Goal: Task Accomplishment & Management: Manage account settings

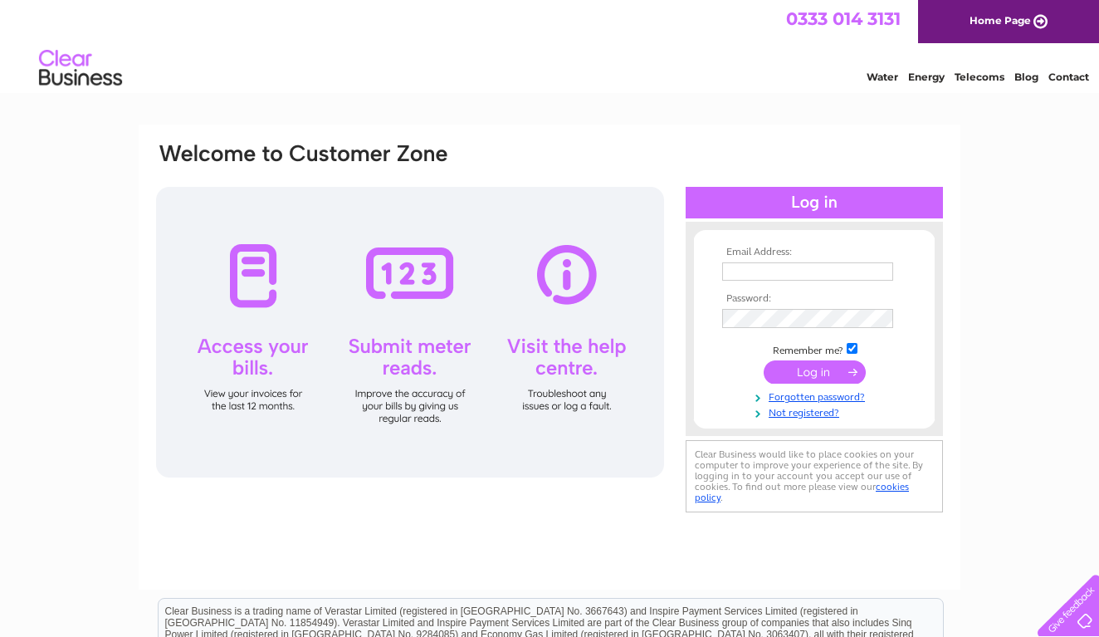
click at [800, 203] on div at bounding box center [813, 203] width 257 height 32
drag, startPoint x: 820, startPoint y: 195, endPoint x: 800, endPoint y: 216, distance: 28.8
click at [820, 196] on div at bounding box center [813, 203] width 257 height 32
type input "a.lebaigue@btinternet.com"
click at [815, 375] on input "submit" at bounding box center [815, 371] width 102 height 23
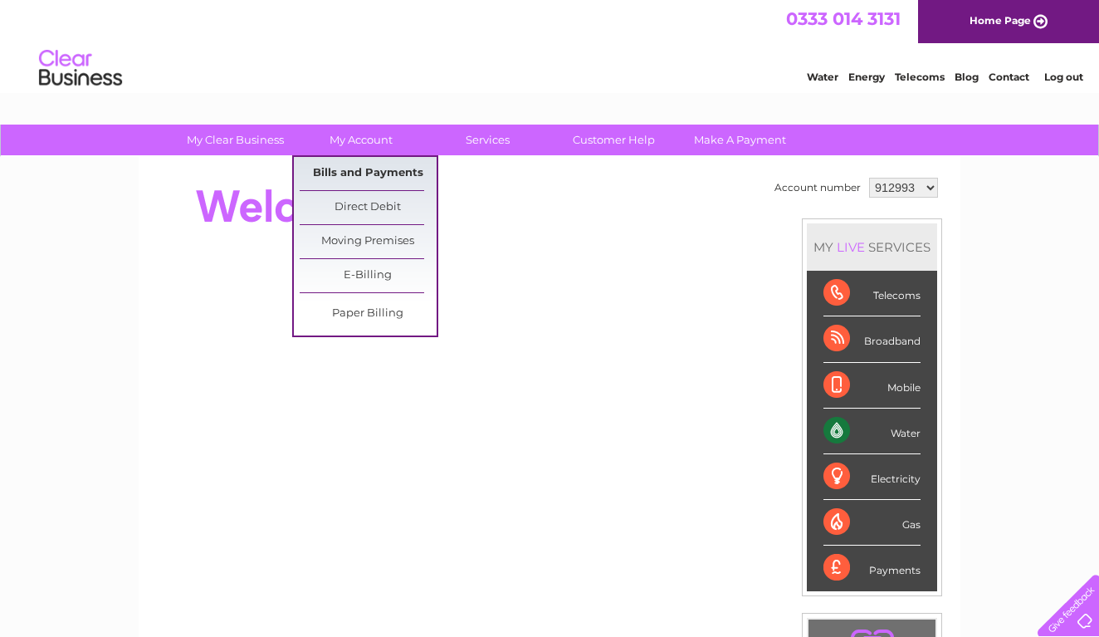
click at [354, 168] on link "Bills and Payments" at bounding box center [368, 173] width 137 height 33
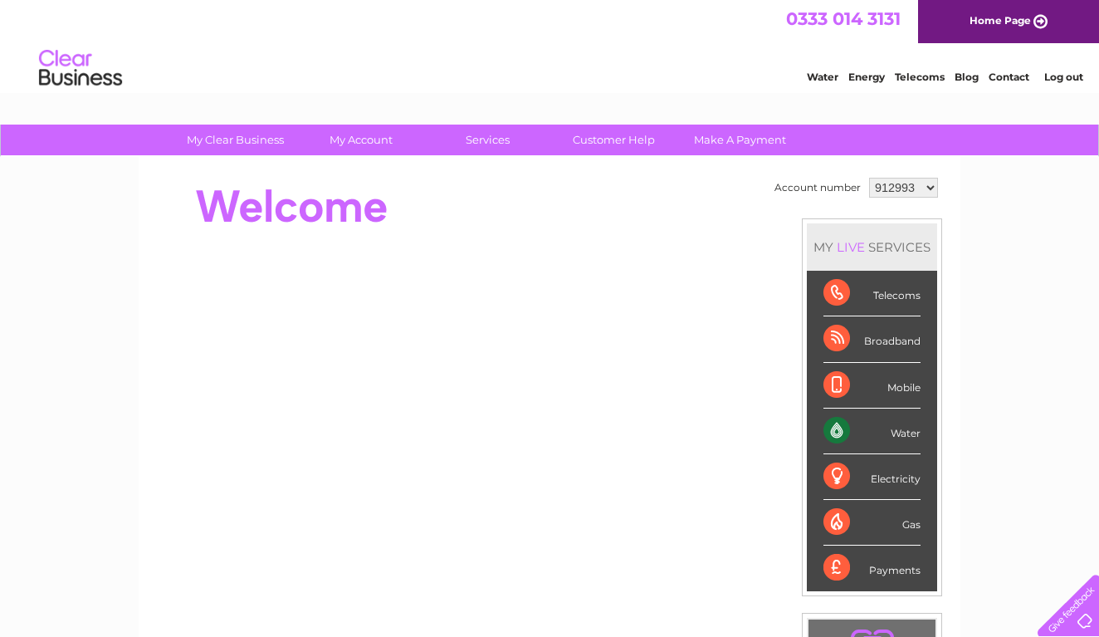
click at [907, 295] on div "Telecoms" at bounding box center [871, 294] width 97 height 46
click at [832, 305] on div "Telecoms" at bounding box center [871, 294] width 97 height 46
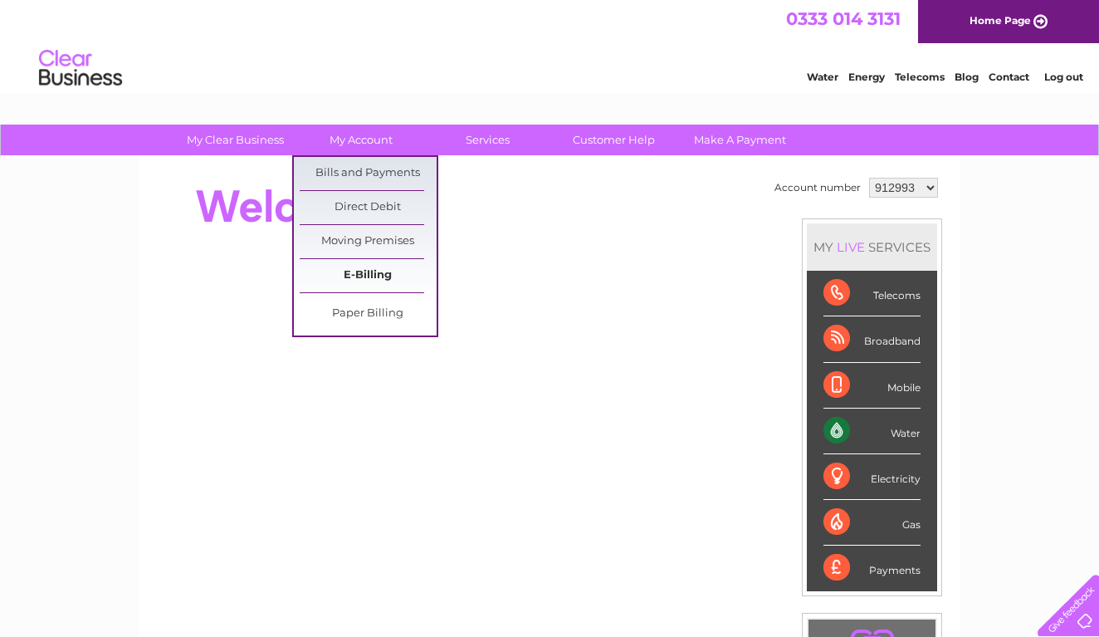
click at [363, 278] on link "E-Billing" at bounding box center [368, 275] width 137 height 33
select select "1053334"
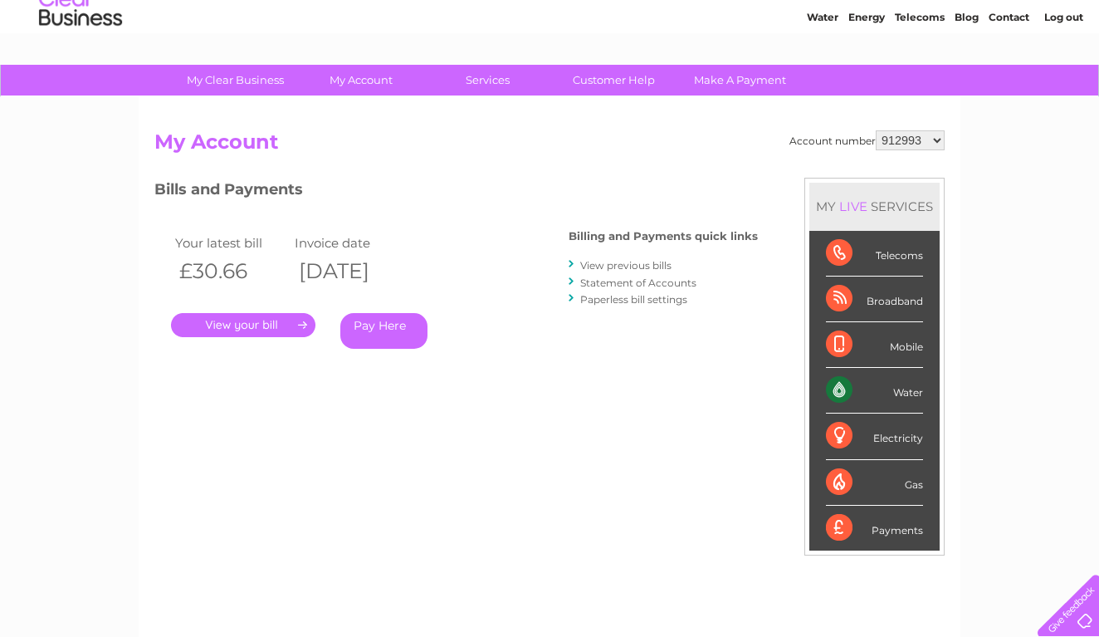
scroll to position [63, 0]
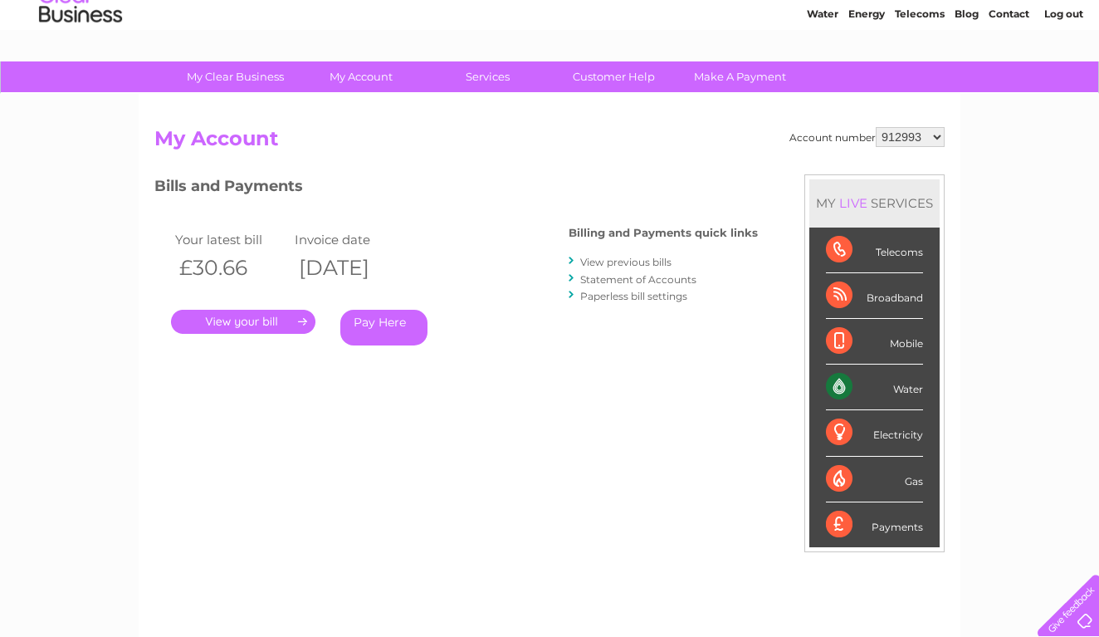
click at [905, 243] on div "Telecoms" at bounding box center [874, 250] width 97 height 46
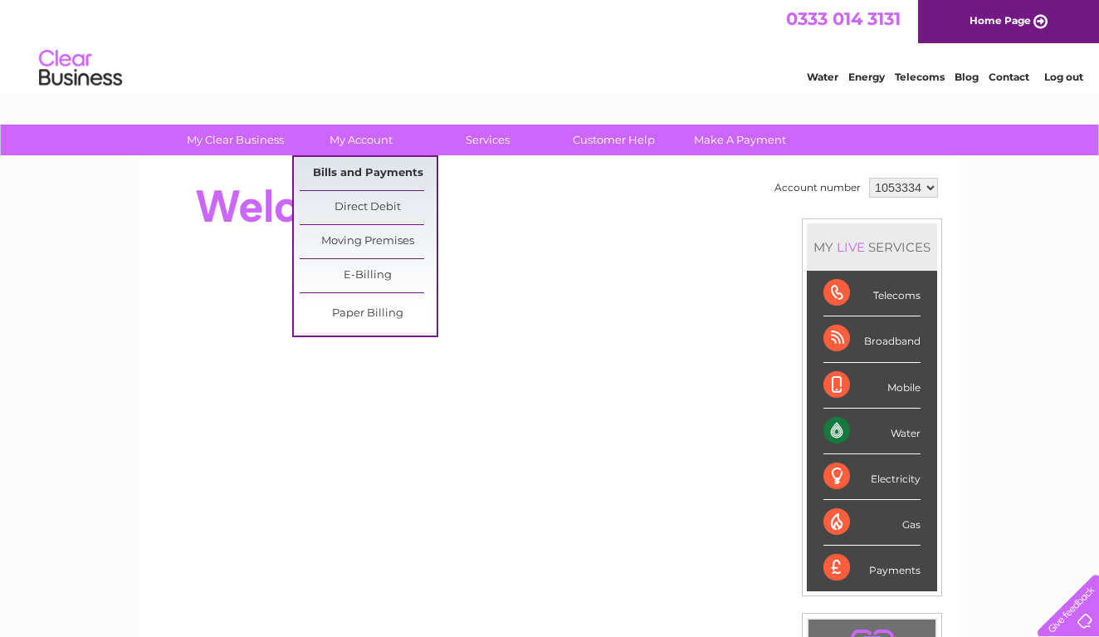
click at [356, 174] on link "Bills and Payments" at bounding box center [368, 173] width 137 height 33
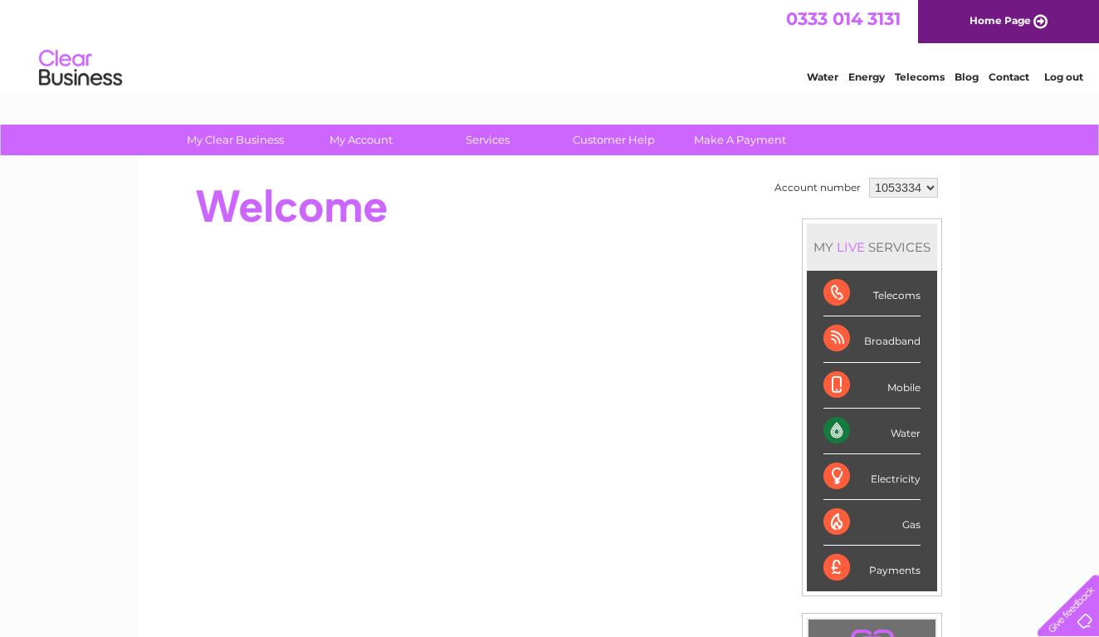
click at [893, 349] on div "Broadband" at bounding box center [871, 339] width 97 height 46
click at [886, 389] on div "Mobile" at bounding box center [871, 386] width 97 height 46
click at [827, 387] on div "Mobile" at bounding box center [871, 386] width 97 height 46
click at [848, 430] on div "Water" at bounding box center [871, 431] width 97 height 46
click at [856, 483] on div "Electricity" at bounding box center [871, 477] width 97 height 46
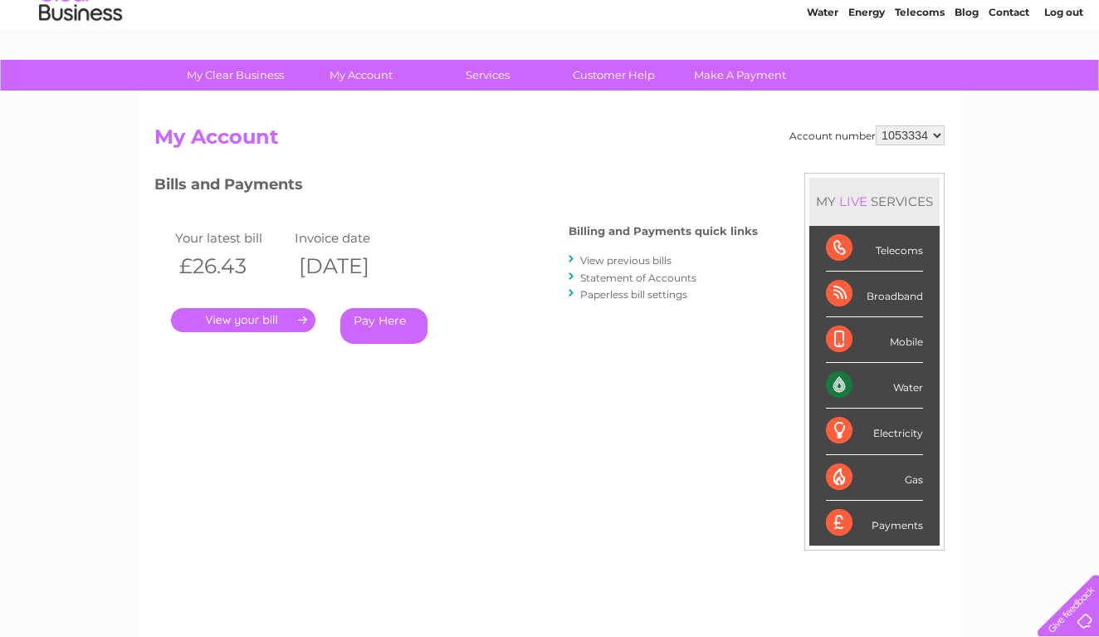
scroll to position [64, 0]
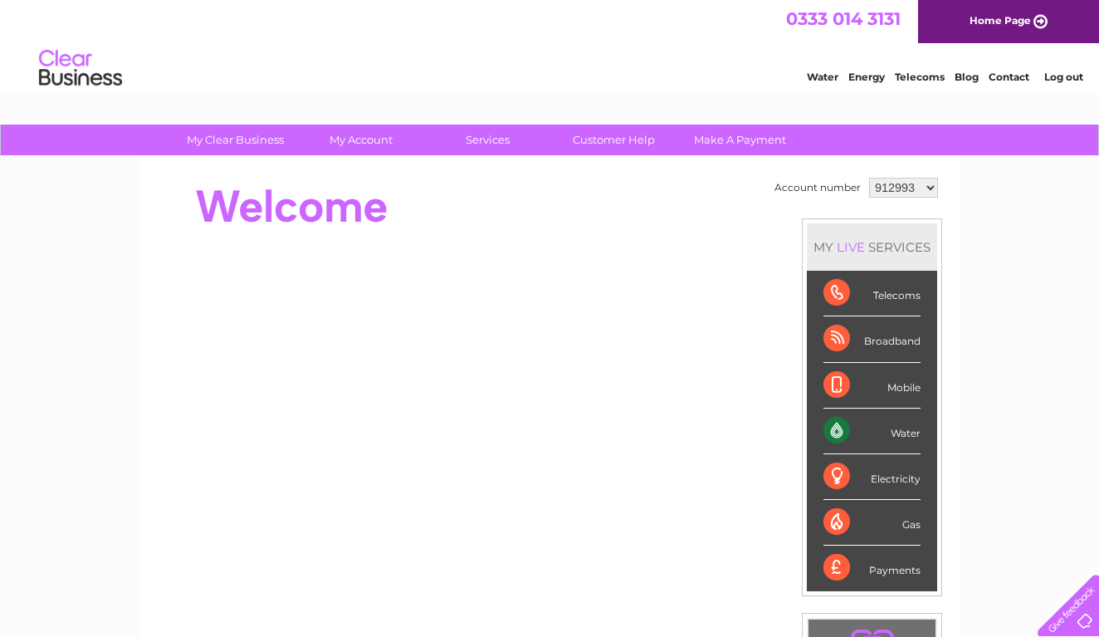
select select "1053334"
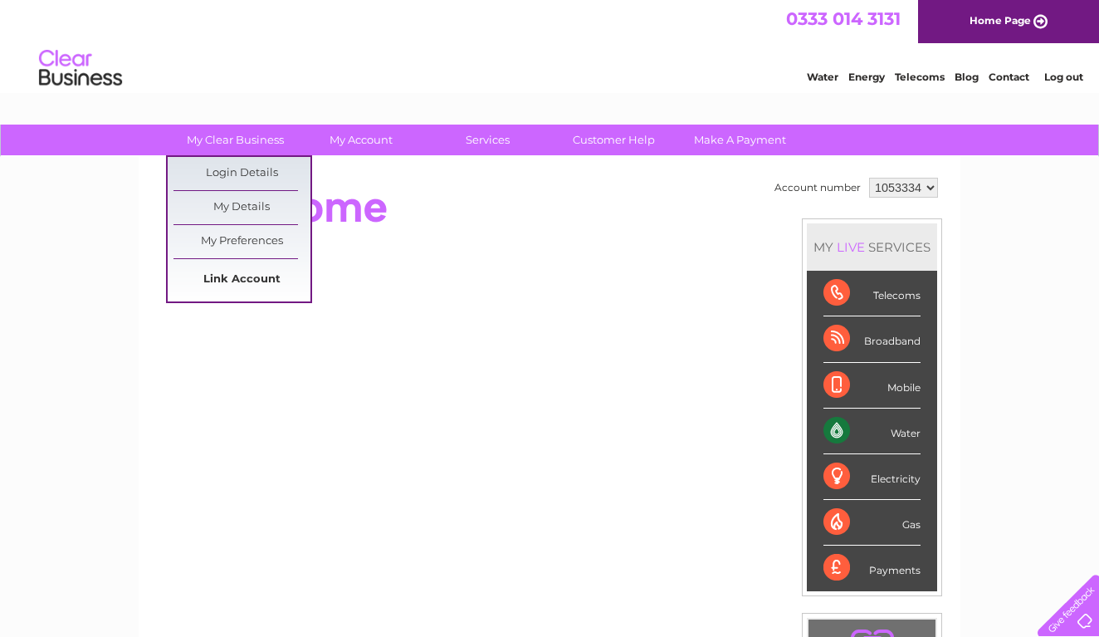
click at [241, 278] on link "Link Account" at bounding box center [241, 279] width 137 height 33
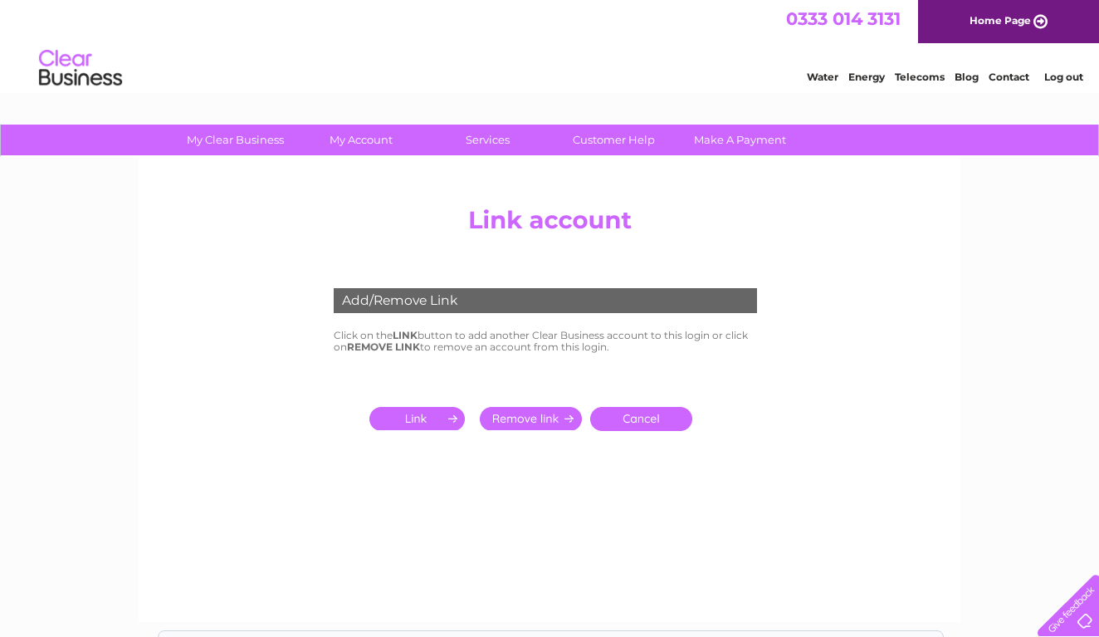
click at [428, 416] on input "submit" at bounding box center [420, 418] width 102 height 23
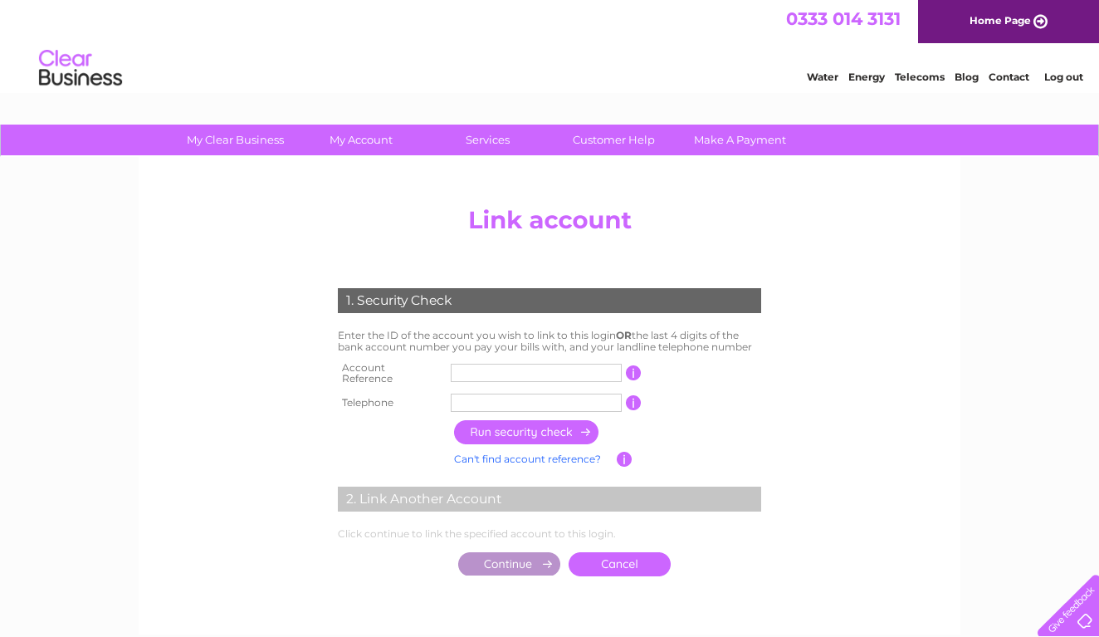
click at [480, 366] on input "text" at bounding box center [536, 372] width 171 height 18
click at [498, 366] on input "102959" at bounding box center [536, 372] width 171 height 18
type input "1029589"
click at [463, 394] on input "text" at bounding box center [536, 402] width 171 height 18
type input "01683220660"
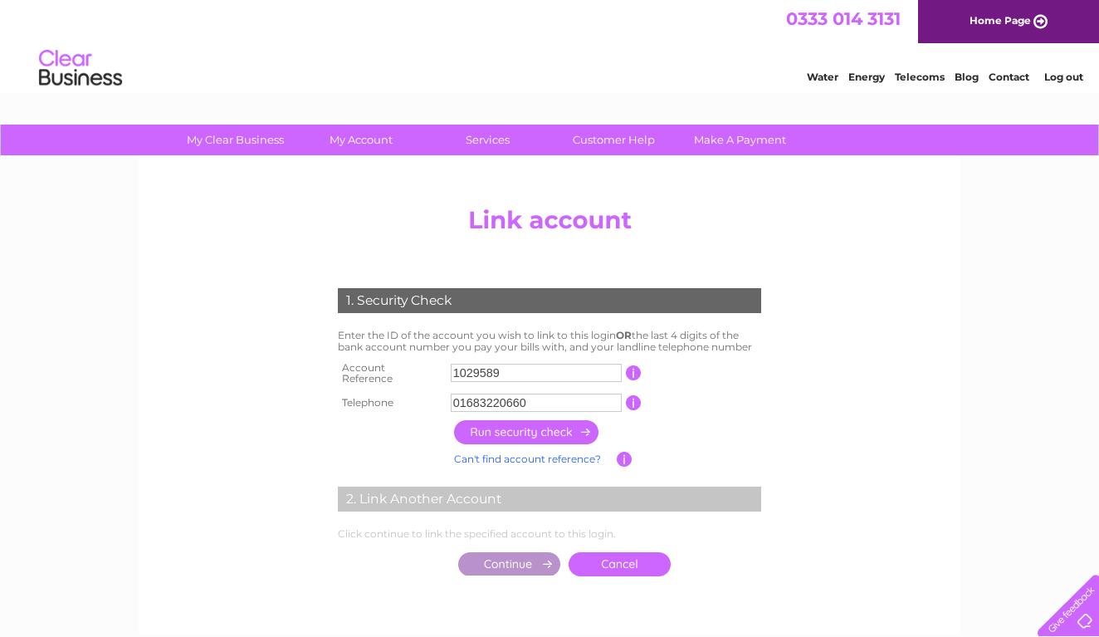
click at [485, 431] on input "button" at bounding box center [527, 432] width 146 height 24
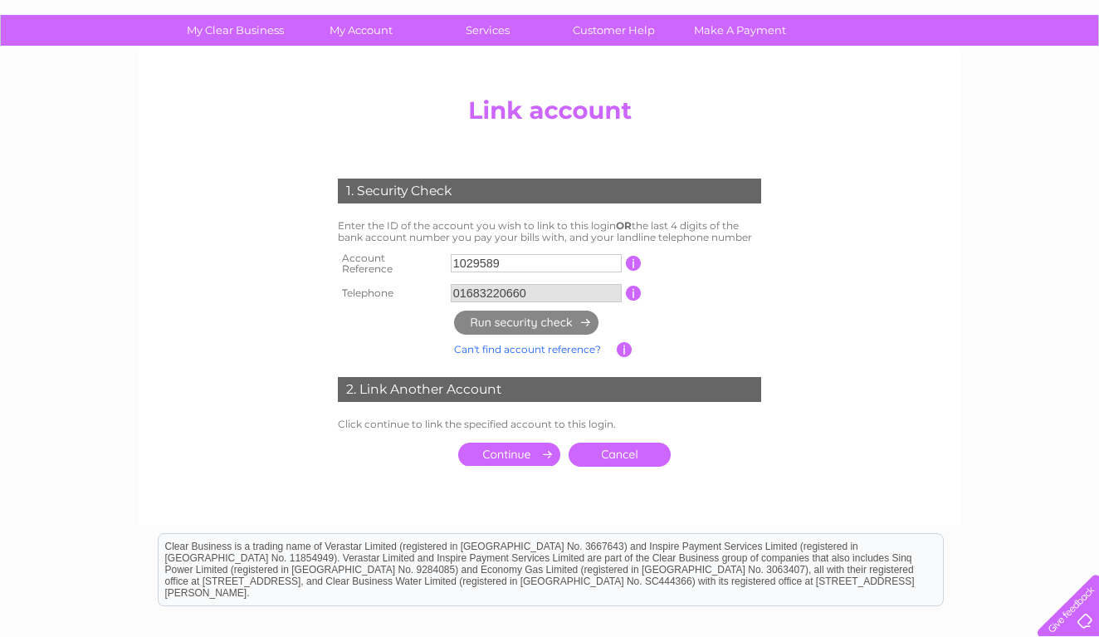
scroll to position [122, 0]
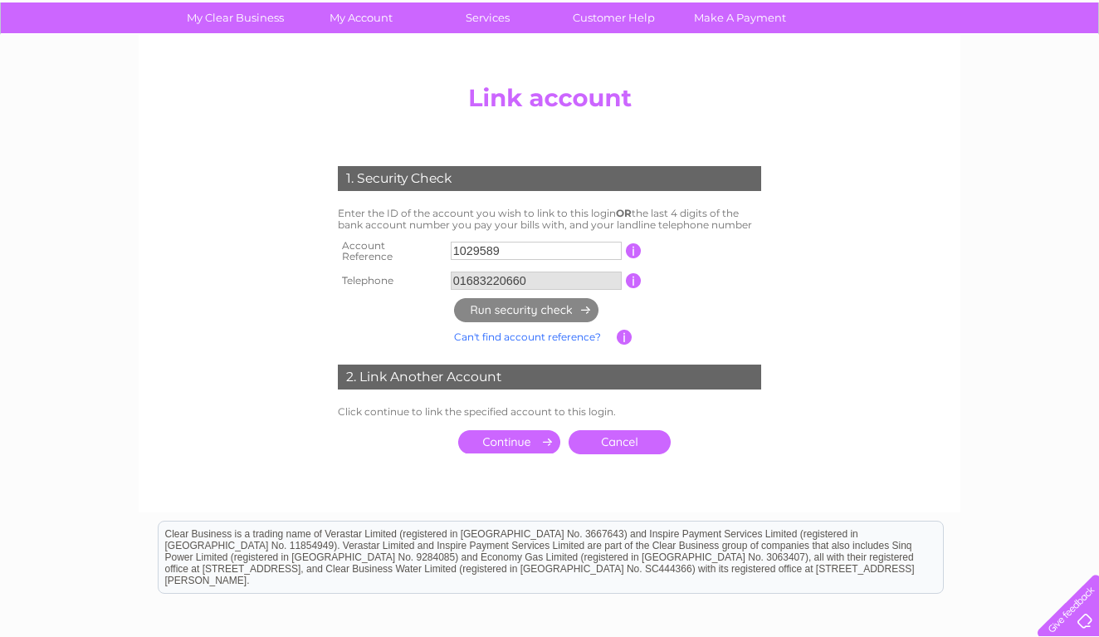
click at [498, 432] on input "submit" at bounding box center [509, 441] width 102 height 23
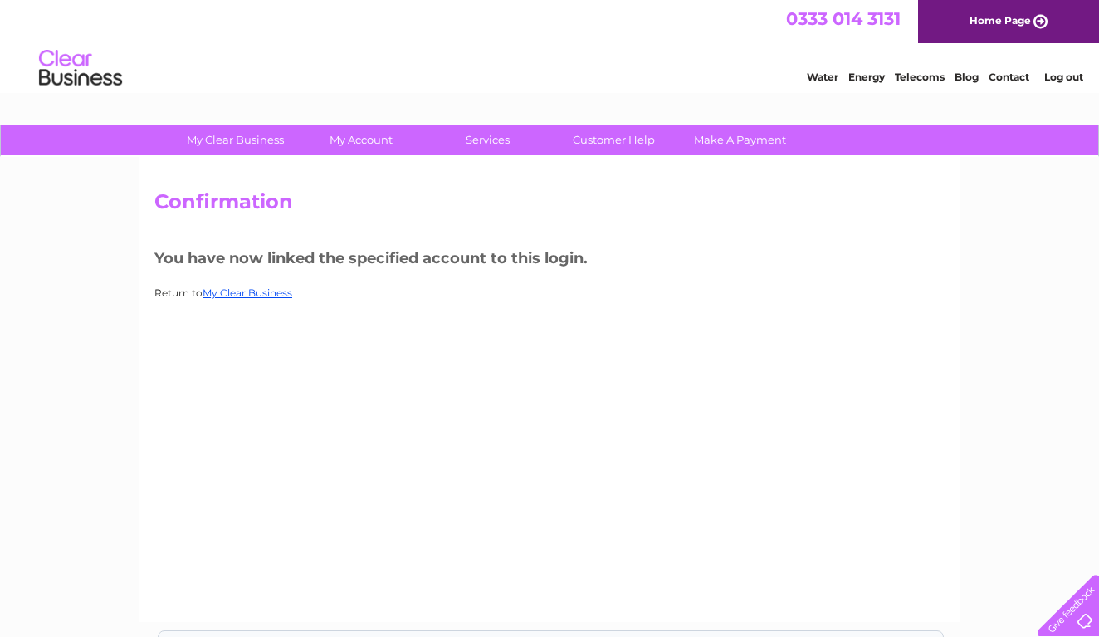
click at [698, 290] on p "Return to My Clear Business" at bounding box center [549, 293] width 790 height 16
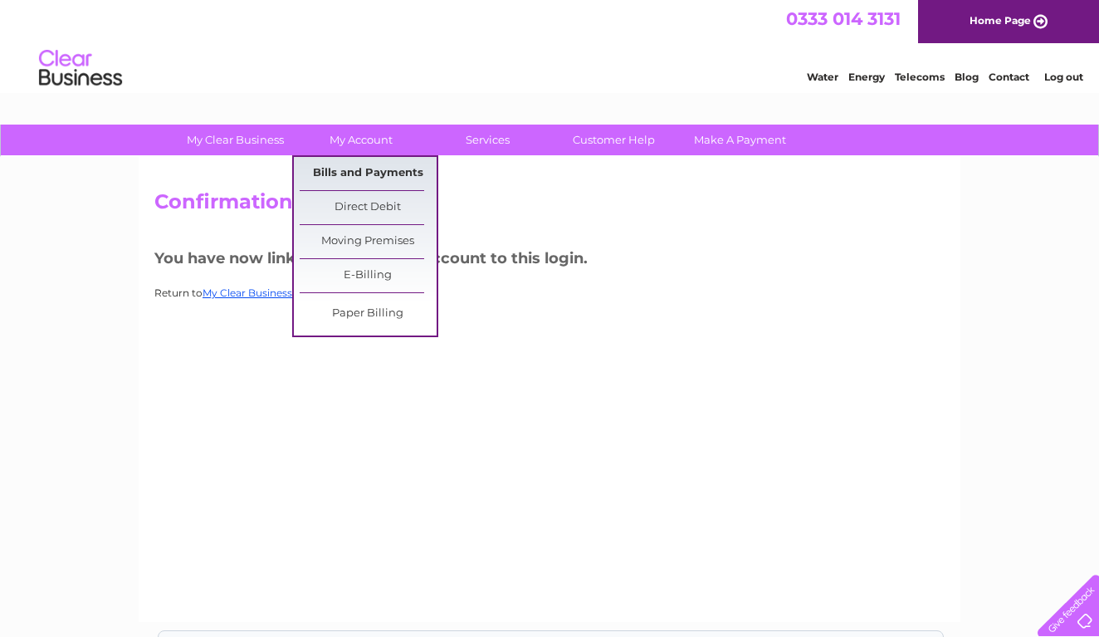
click at [362, 173] on link "Bills and Payments" at bounding box center [368, 173] width 137 height 33
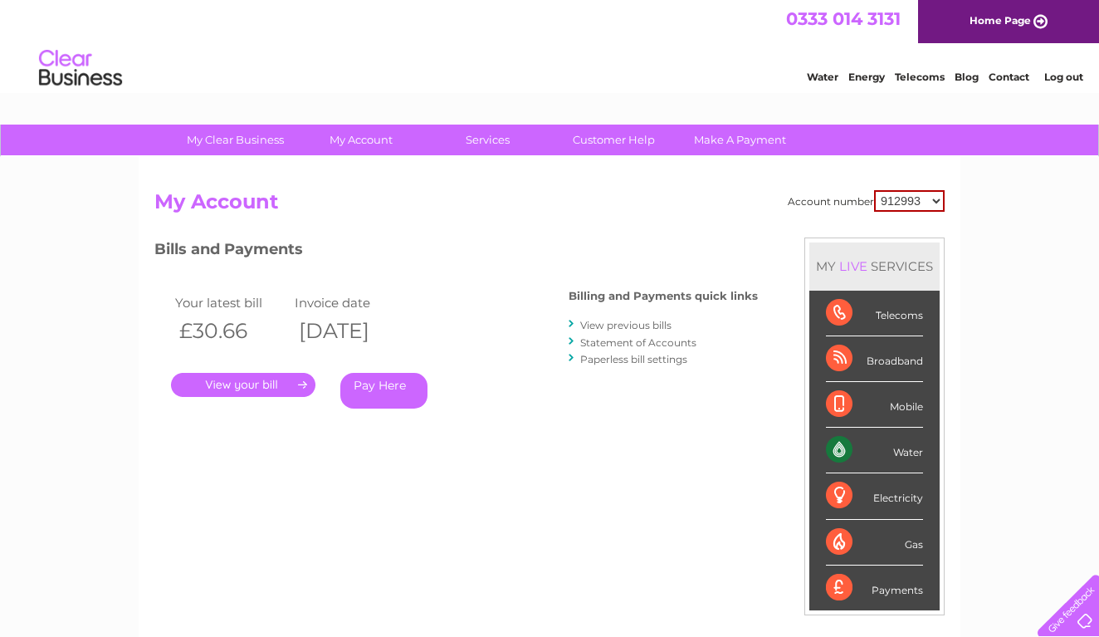
select select "1029589"
click at [249, 386] on link "." at bounding box center [243, 385] width 144 height 24
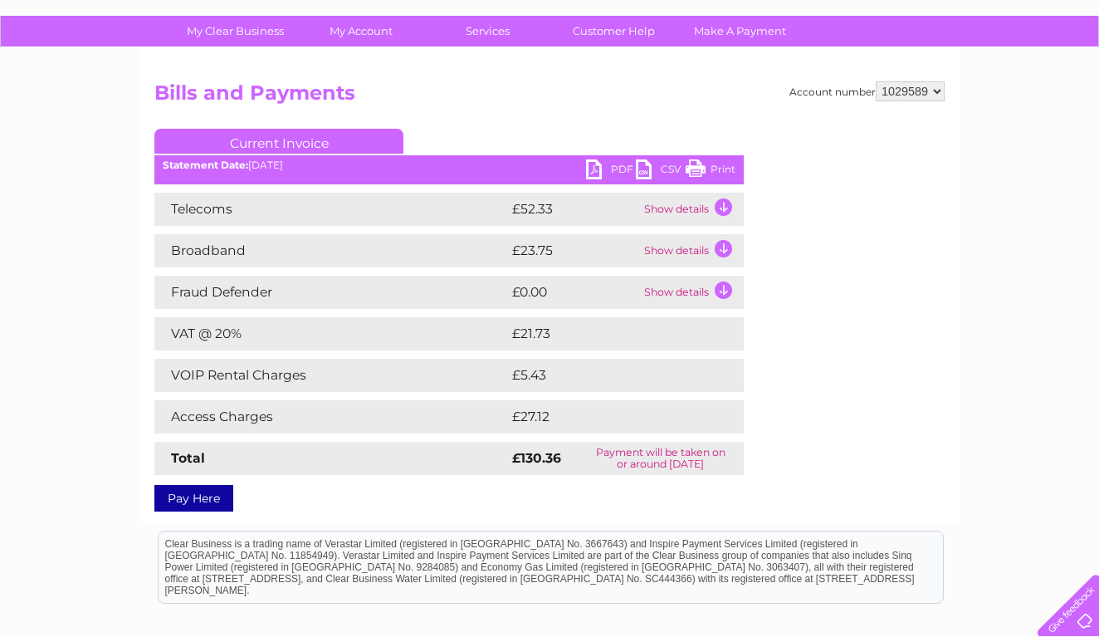
scroll to position [109, 0]
click at [593, 168] on link "PDF" at bounding box center [611, 171] width 50 height 24
